Goal: Transaction & Acquisition: Purchase product/service

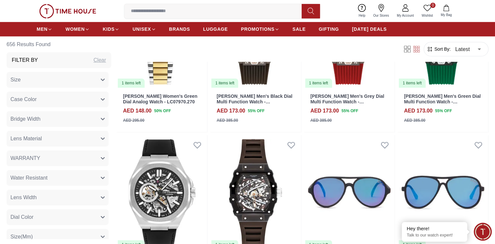
scroll to position [719, 0]
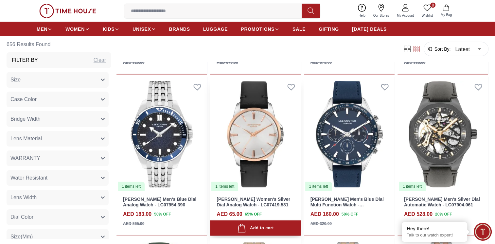
scroll to position [1558, 0]
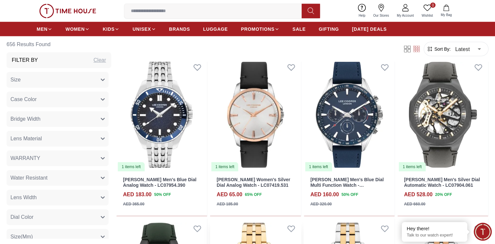
scroll to position [1558, 0]
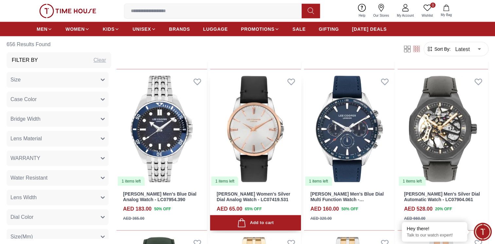
click at [261, 120] on img at bounding box center [255, 129] width 91 height 114
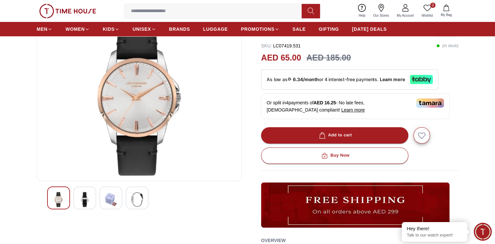
scroll to position [65, 0]
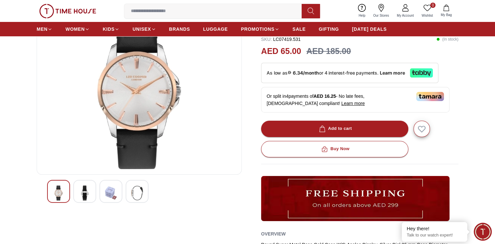
click at [82, 192] on img at bounding box center [85, 192] width 12 height 15
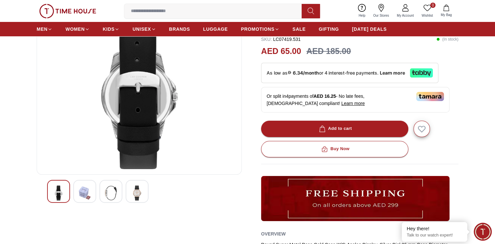
click at [119, 191] on div at bounding box center [110, 191] width 23 height 23
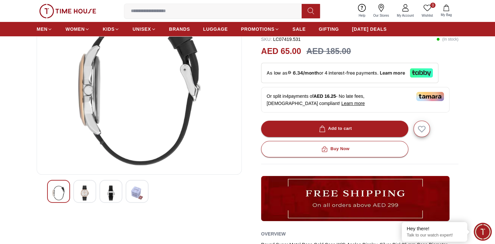
click at [126, 189] on div at bounding box center [137, 191] width 23 height 23
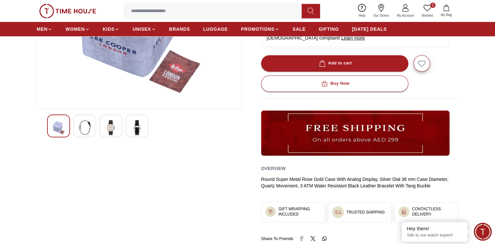
scroll to position [0, 0]
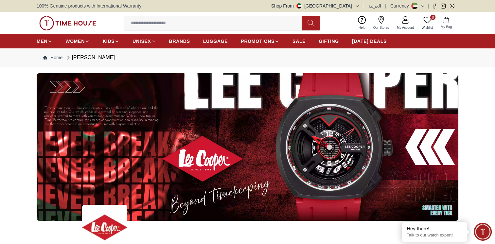
scroll to position [849, 0]
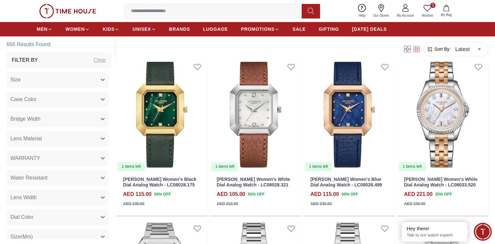
scroll to position [883, 0]
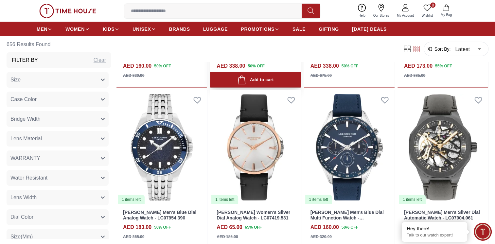
scroll to position [1569, 0]
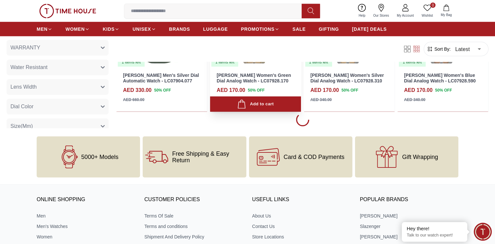
scroll to position [1830, 0]
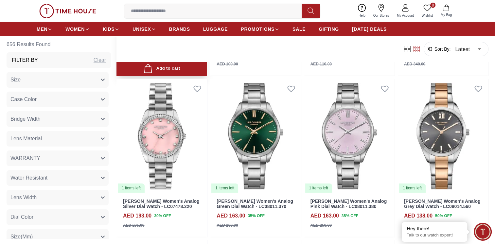
scroll to position [2386, 0]
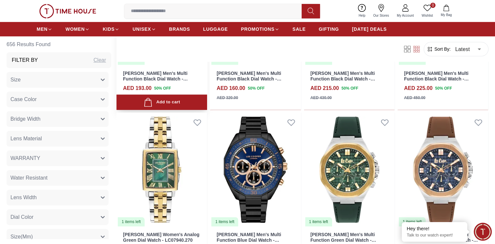
scroll to position [2974, 0]
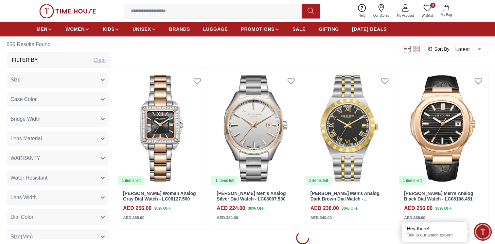
scroll to position [3432, 0]
